Goal: Task Accomplishment & Management: Manage account settings

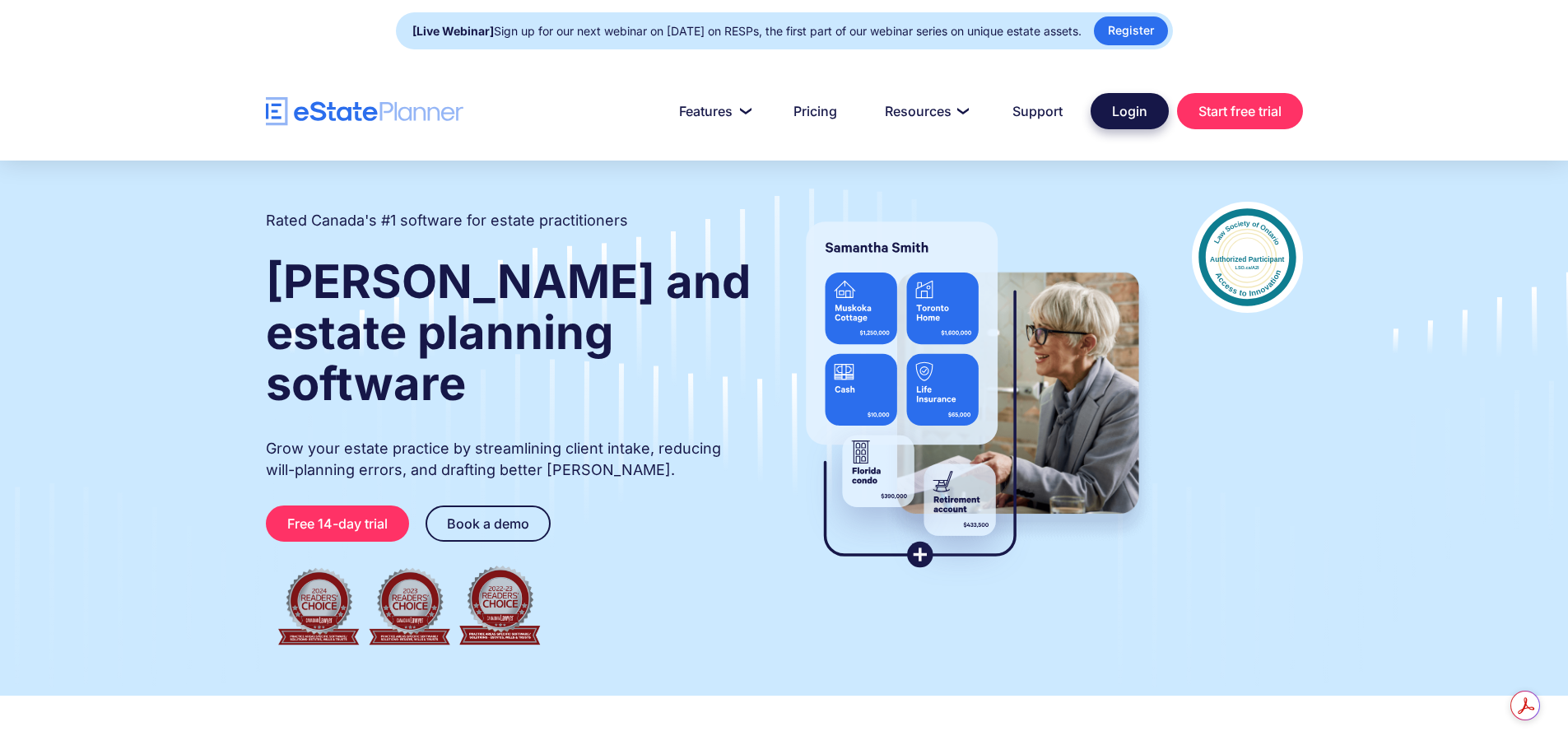
click at [1107, 97] on link "Login" at bounding box center [1129, 110] width 79 height 36
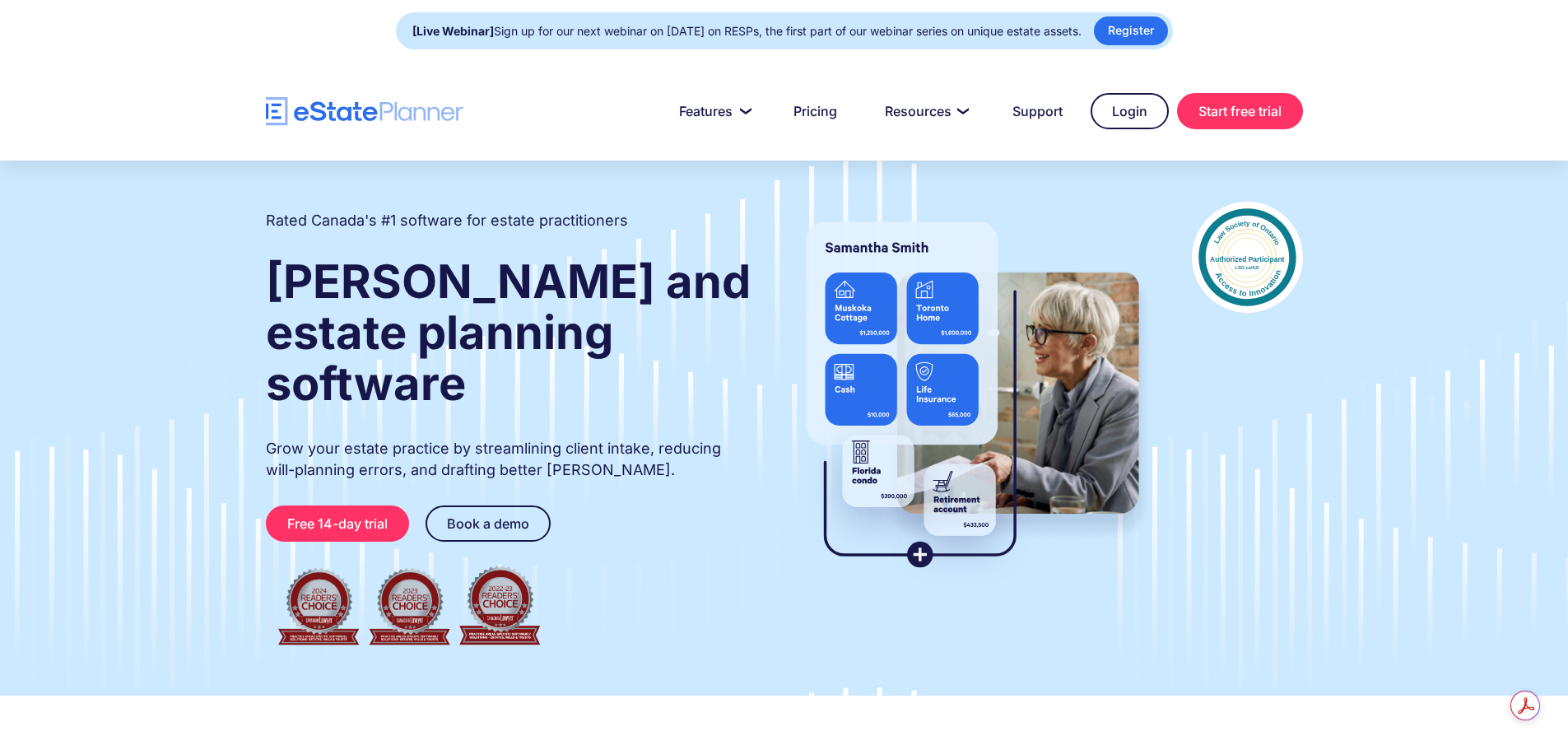
click at [1146, 93] on div at bounding box center [784, 110] width 1568 height 98
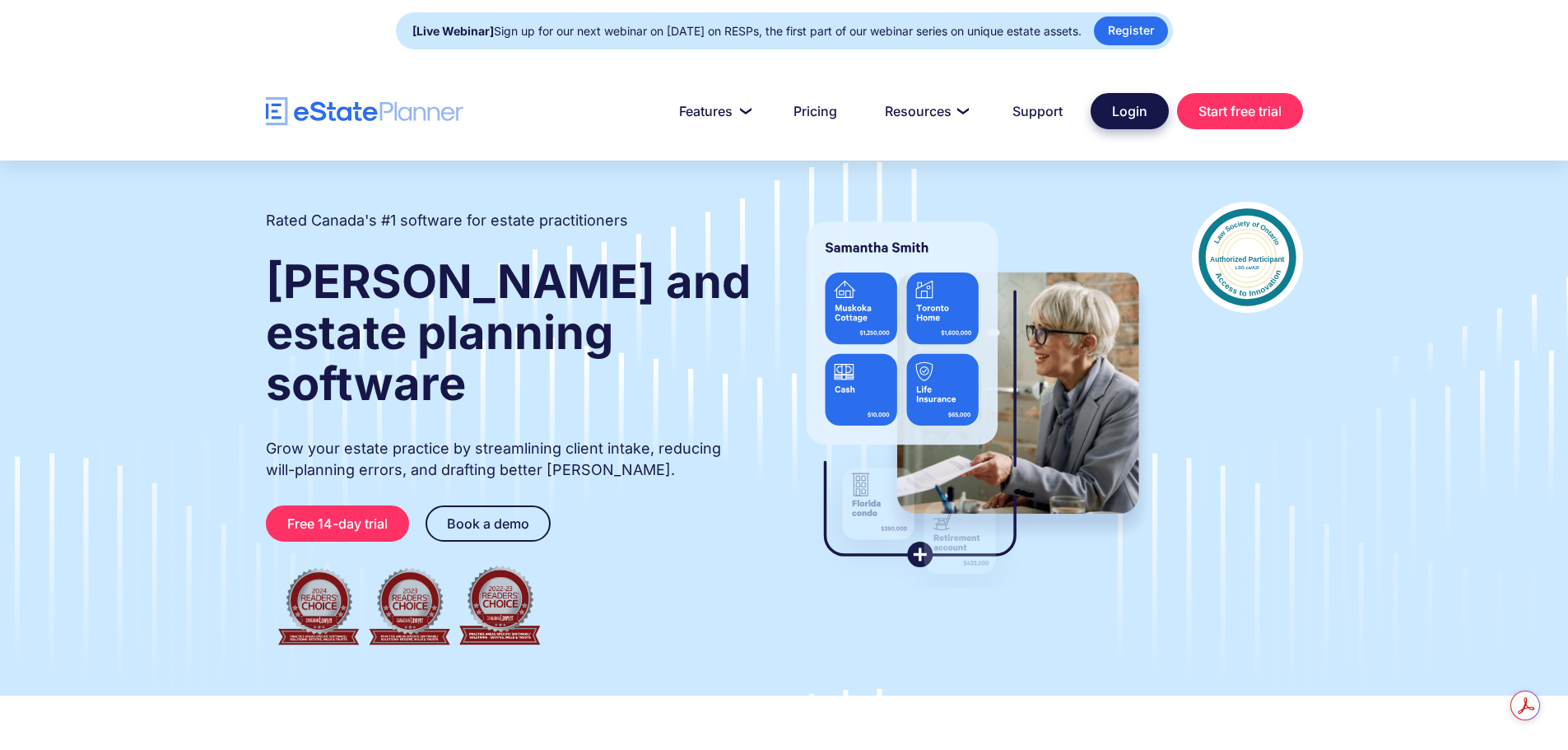
click at [1141, 100] on link "Login" at bounding box center [1129, 110] width 79 height 36
